Goal: Check status: Check status

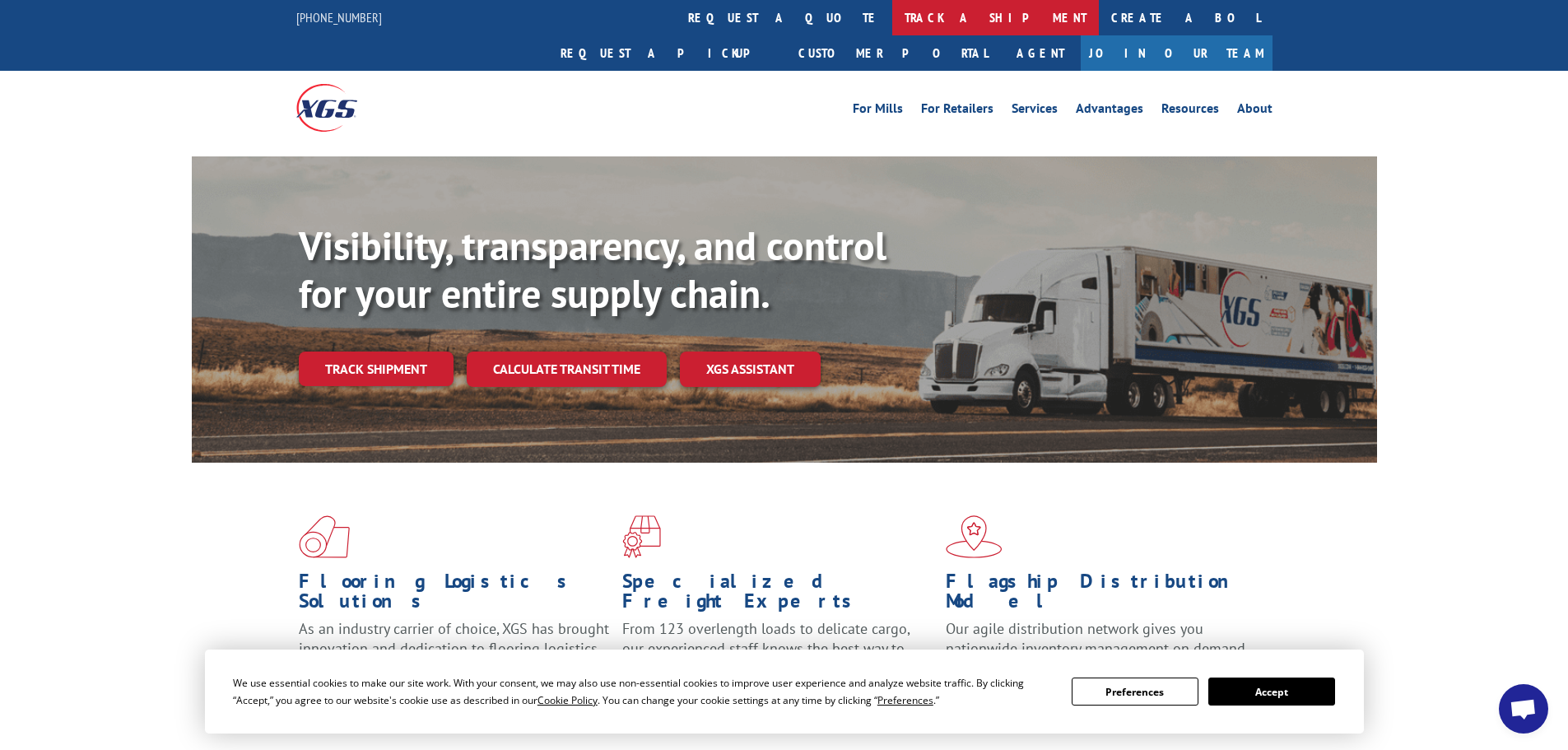
click at [892, 16] on link "track a shipment" at bounding box center [995, 18] width 206 height 36
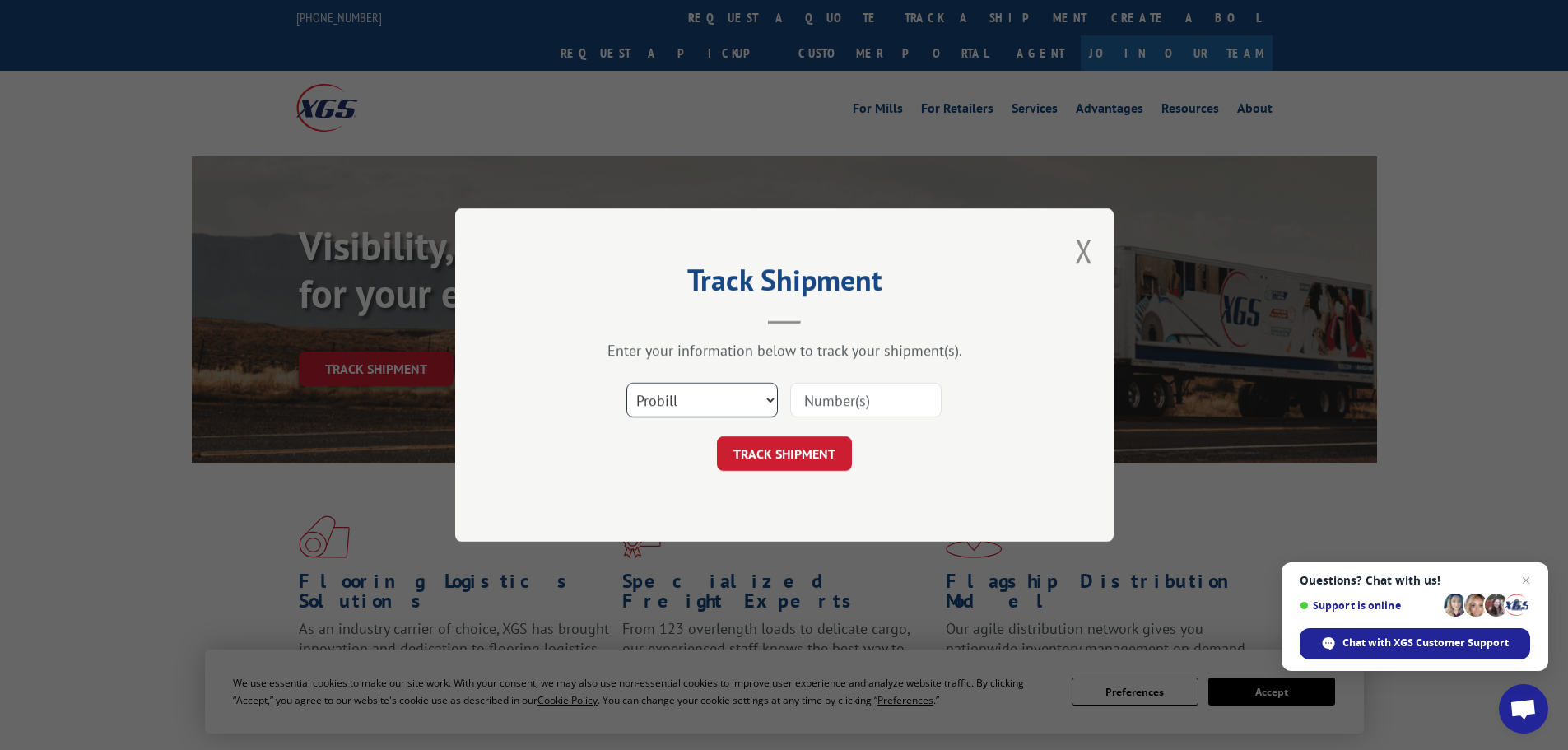
click at [751, 398] on select "Select category... Probill BOL PO" at bounding box center [702, 400] width 152 height 35
click at [626, 383] on select "Select category... Probill BOL PO" at bounding box center [702, 400] width 152 height 35
click at [757, 403] on select "Select category... Probill BOL PO" at bounding box center [702, 400] width 152 height 35
select select "probill"
click at [626, 383] on select "Select category... Probill BOL PO" at bounding box center [702, 400] width 152 height 35
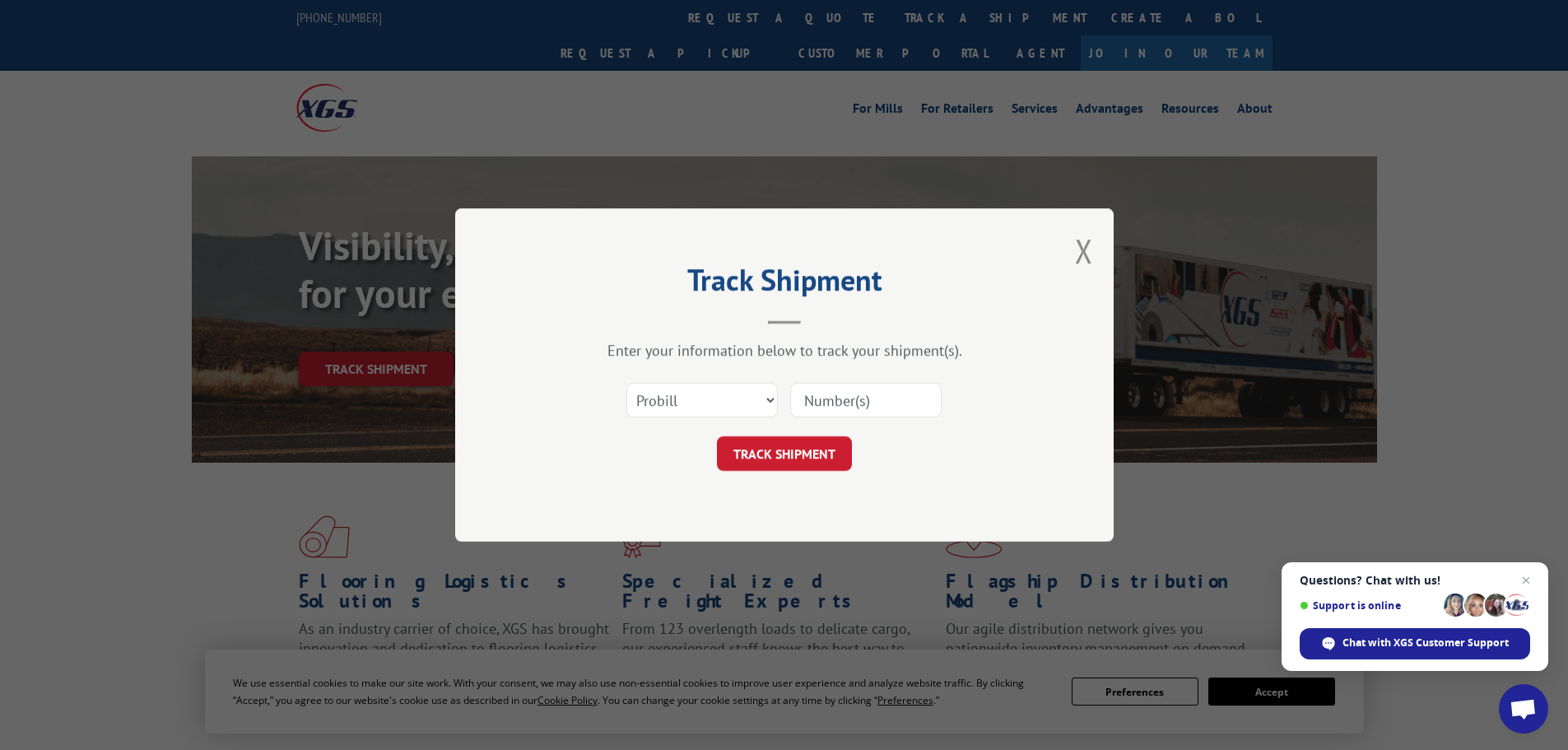
click at [830, 405] on input at bounding box center [865, 400] width 152 height 35
paste input "[PHONE_NUMBER]"
click at [844, 406] on input "[PHONE_NUMBER]" at bounding box center [865, 400] width 152 height 35
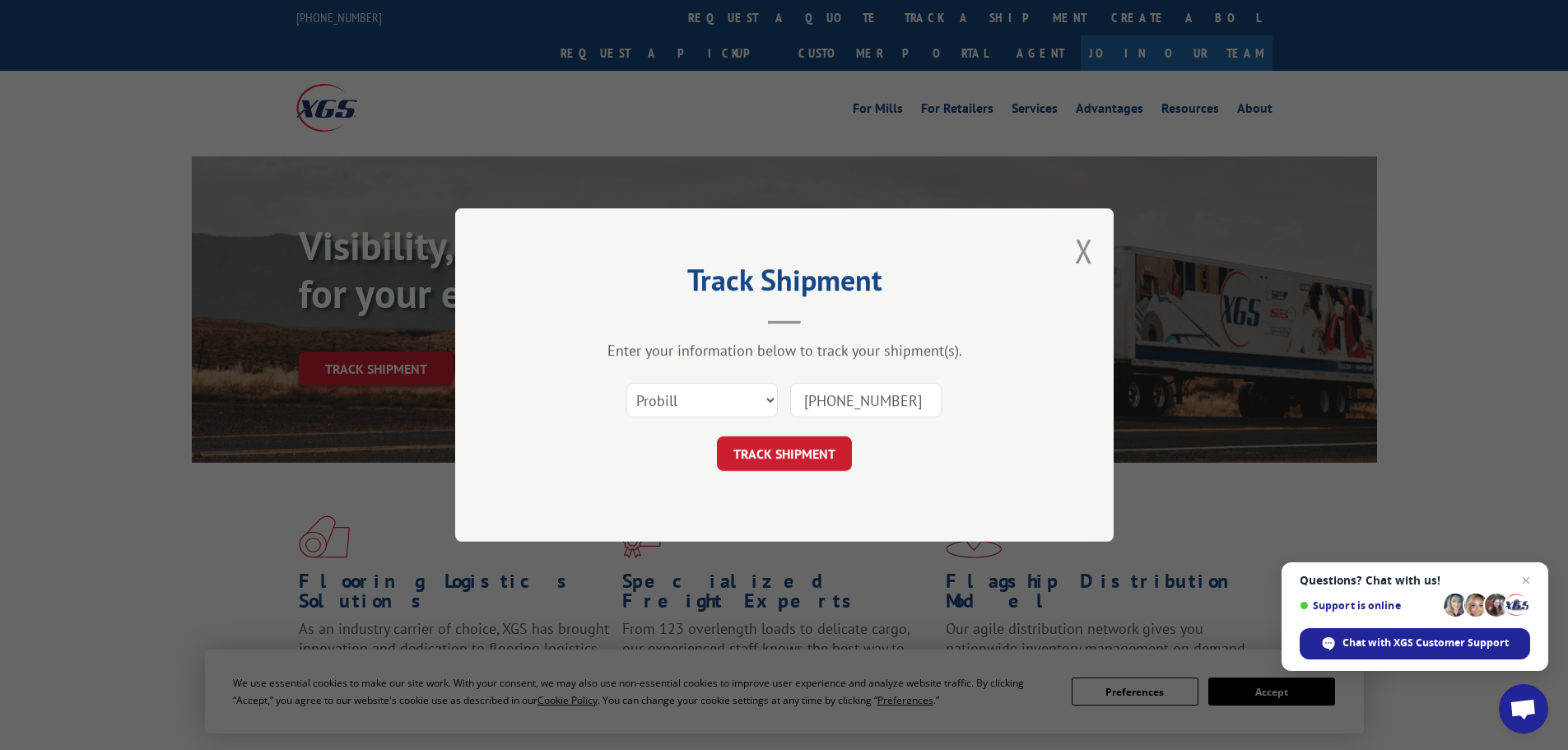
paste input "17501627"
type input "17501627"
click at [814, 446] on button "TRACK SHIPMENT" at bounding box center [784, 453] width 135 height 35
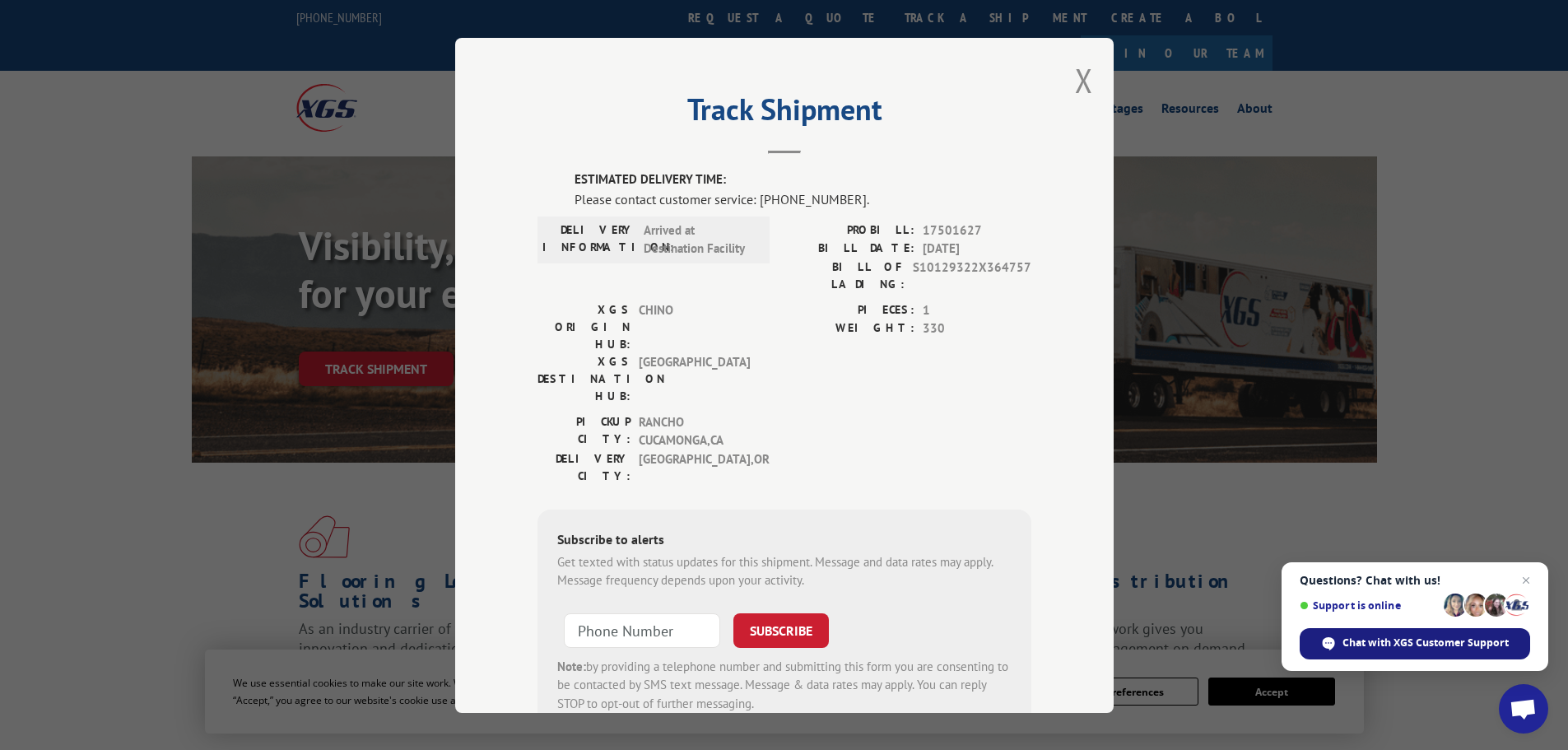
click at [1428, 646] on span "Chat with XGS Customer Support" at bounding box center [1426, 642] width 167 height 15
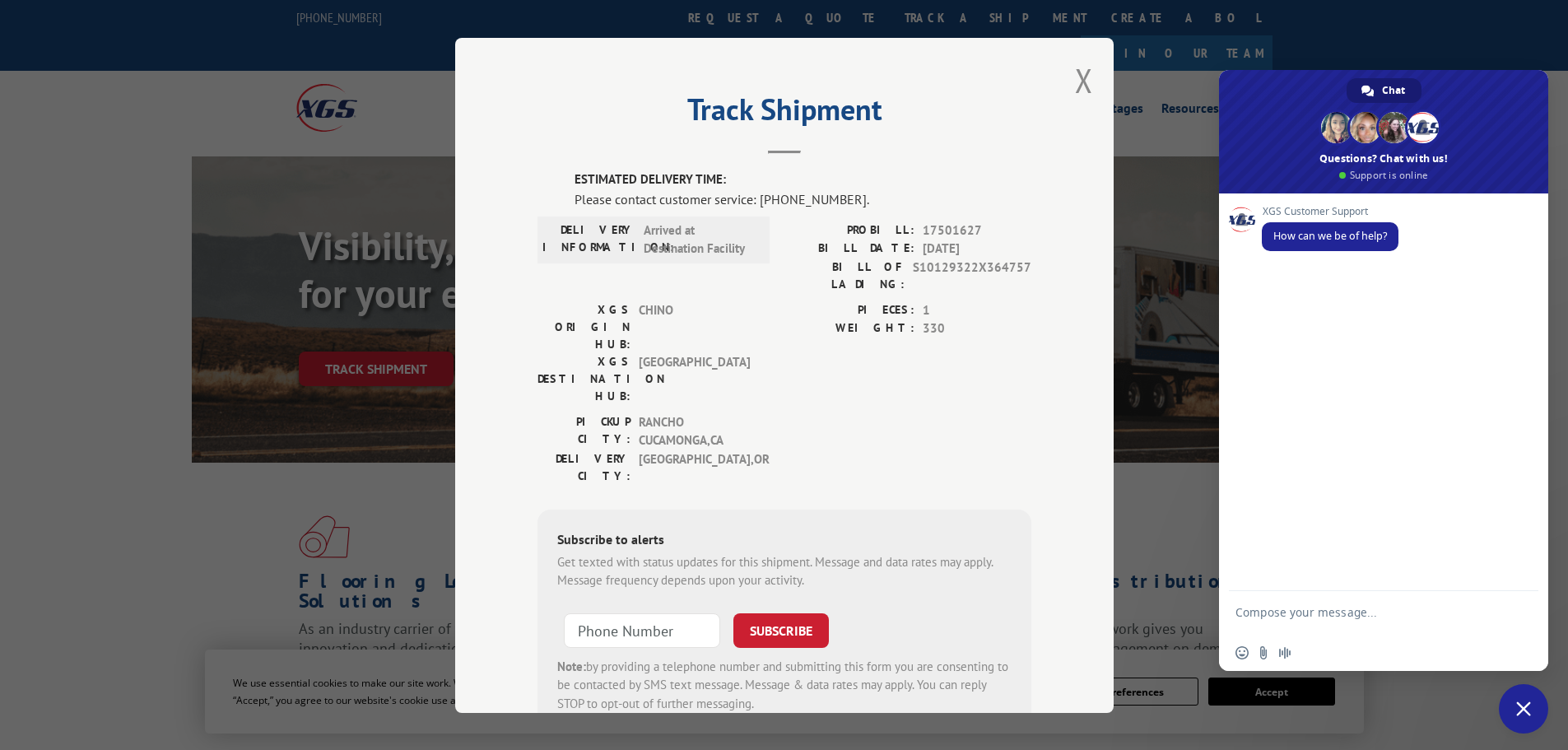
click at [1528, 704] on span "Close chat" at bounding box center [1523, 708] width 15 height 15
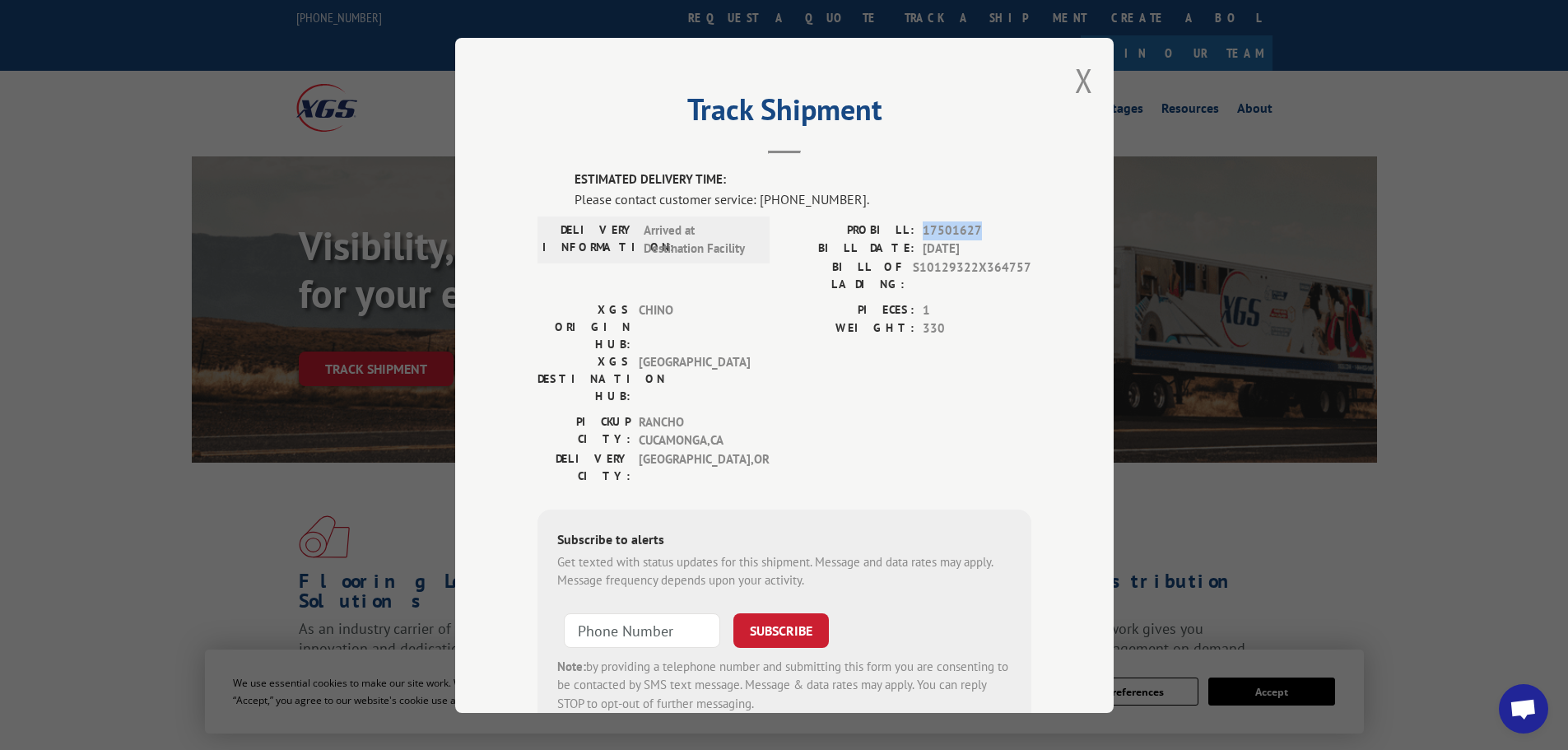
drag, startPoint x: 916, startPoint y: 233, endPoint x: 975, endPoint y: 237, distance: 59.1
click at [975, 237] on span "17501627" at bounding box center [977, 229] width 108 height 19
click at [979, 337] on div "PIECES: 1 WEIGHT: 330" at bounding box center [908, 356] width 247 height 112
drag, startPoint x: 916, startPoint y: 233, endPoint x: 980, endPoint y: 230, distance: 64.1
click at [980, 230] on span "17501627" at bounding box center [977, 229] width 108 height 19
